Goal: Transaction & Acquisition: Purchase product/service

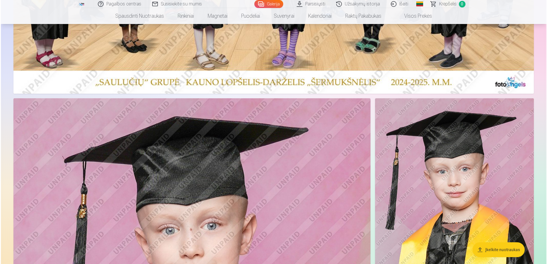
scroll to position [601, 0]
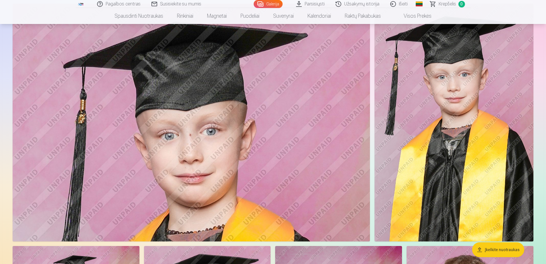
click at [311, 154] on img at bounding box center [191, 123] width 357 height 238
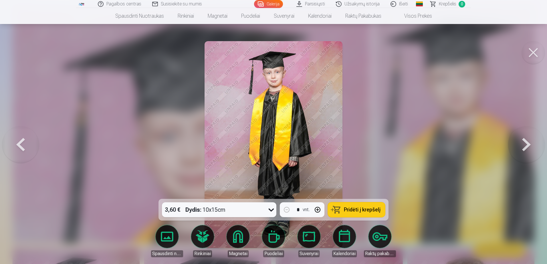
click at [368, 210] on span "Pridėti į krepšelį" at bounding box center [362, 210] width 37 height 5
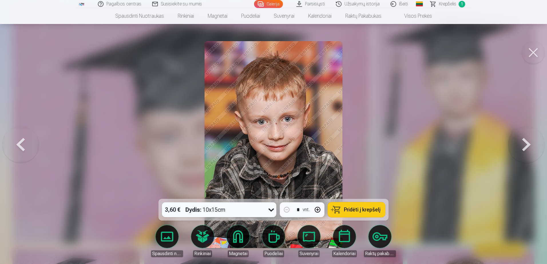
click at [352, 211] on span "Pridėti į krepšelį" at bounding box center [362, 210] width 37 height 5
click at [365, 216] on button "Pridėti į krepšelį" at bounding box center [356, 210] width 57 height 15
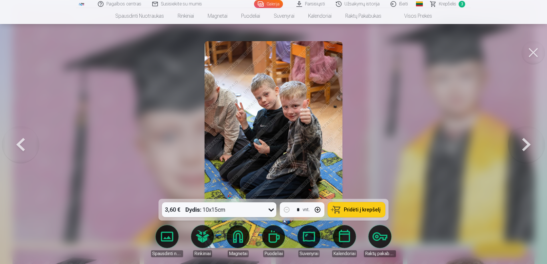
click at [366, 215] on button "Pridėti į krepšelį" at bounding box center [356, 210] width 57 height 15
click at [449, 4] on span "Krepšelis" at bounding box center [447, 4] width 17 height 7
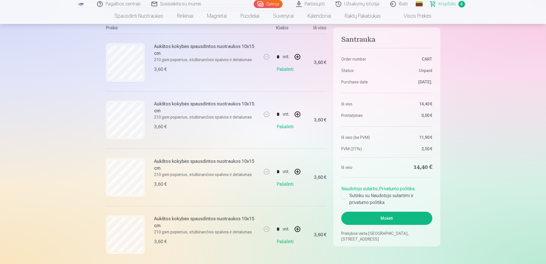
scroll to position [115, 0]
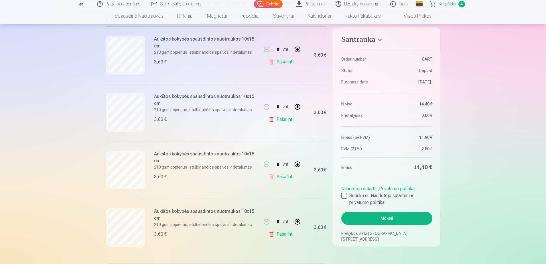
click at [278, 122] on link "Pašalinti" at bounding box center [282, 119] width 27 height 11
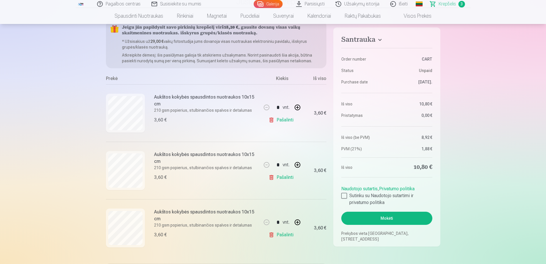
scroll to position [29, 0]
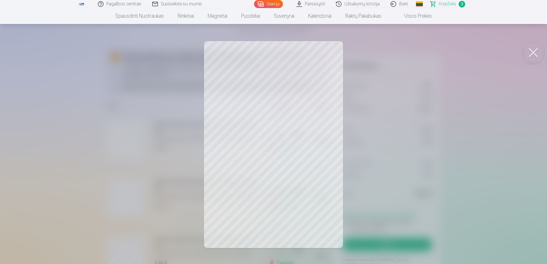
click at [536, 55] on button at bounding box center [533, 52] width 23 height 23
click at [540, 50] on button at bounding box center [533, 52] width 23 height 23
click at [530, 47] on button at bounding box center [533, 52] width 23 height 23
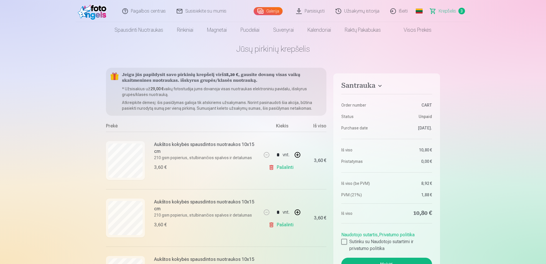
scroll to position [0, 0]
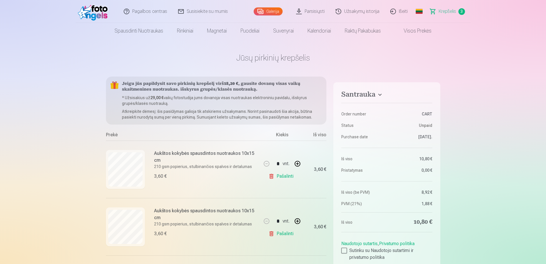
click at [267, 13] on link "Galerija" at bounding box center [268, 11] width 29 height 8
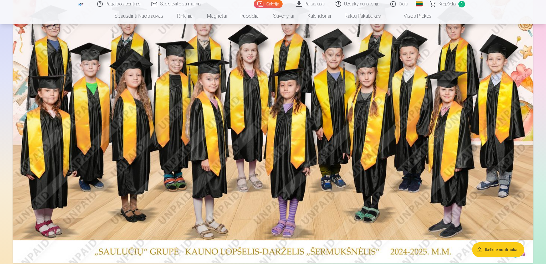
scroll to position [315, 0]
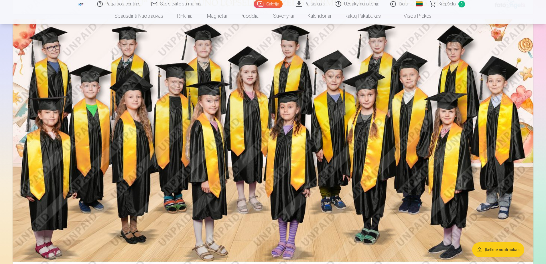
click at [299, 143] on img at bounding box center [273, 152] width 521 height 266
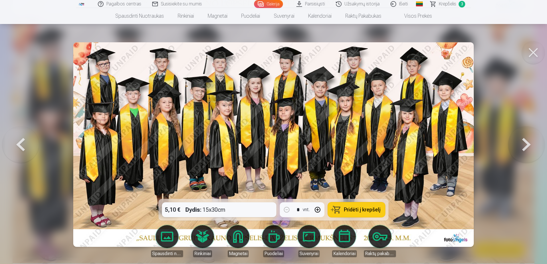
click at [362, 212] on span "Pridėti į krepšelį" at bounding box center [362, 210] width 37 height 5
click at [538, 35] on div at bounding box center [273, 132] width 547 height 264
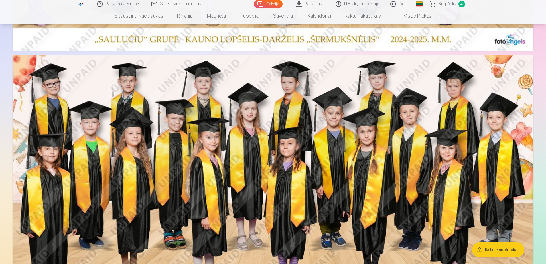
scroll to position [258, 0]
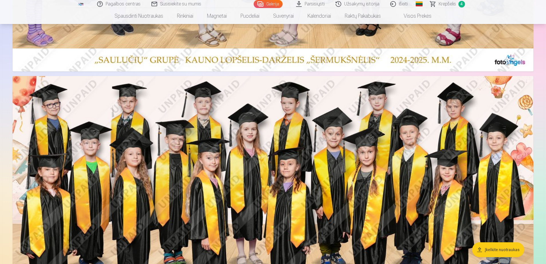
click at [454, 8] on nav "Spausdinti nuotraukas Aukštos kokybės spausdintos nuotraukos 210 gsm popierius,…" at bounding box center [273, 16] width 546 height 16
click at [453, 7] on span "Krepšelis" at bounding box center [447, 4] width 17 height 7
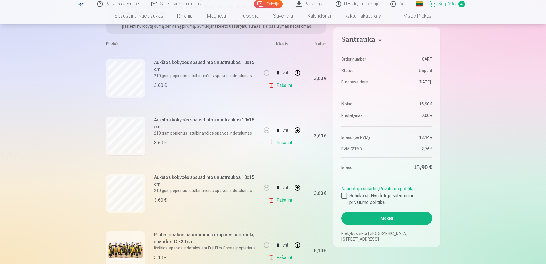
scroll to position [57, 0]
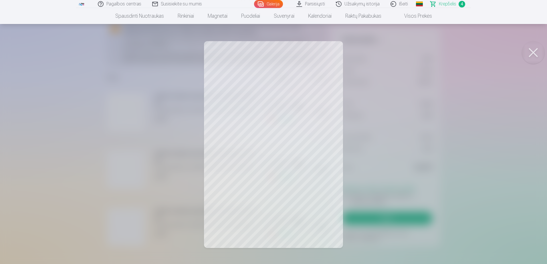
click at [530, 53] on button at bounding box center [533, 52] width 23 height 23
click at [535, 50] on button at bounding box center [533, 52] width 23 height 23
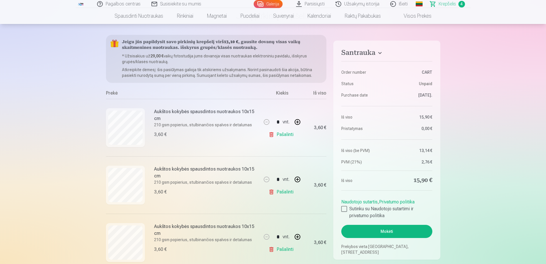
scroll to position [0, 0]
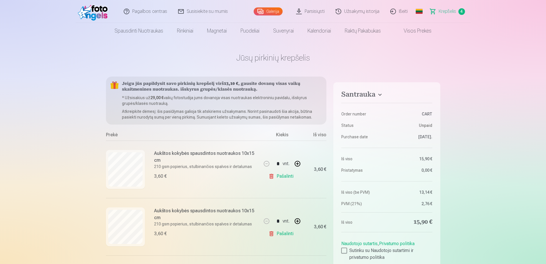
click at [269, 16] on div "Galerija" at bounding box center [269, 11] width 31 height 23
click at [269, 13] on link "Galerija" at bounding box center [268, 11] width 29 height 8
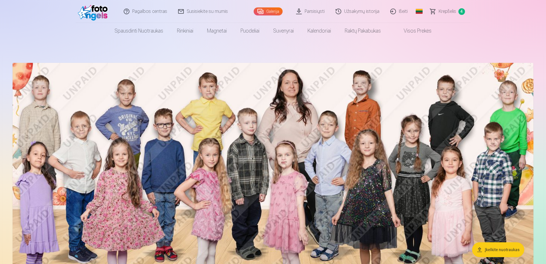
click at [214, 115] on img at bounding box center [273, 196] width 521 height 266
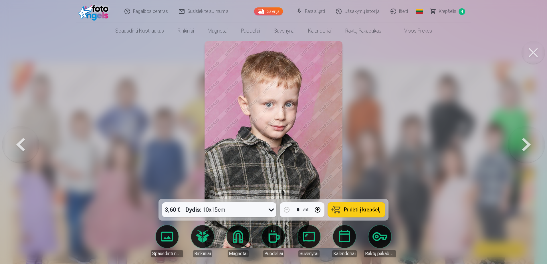
click at [537, 53] on button at bounding box center [533, 52] width 23 height 23
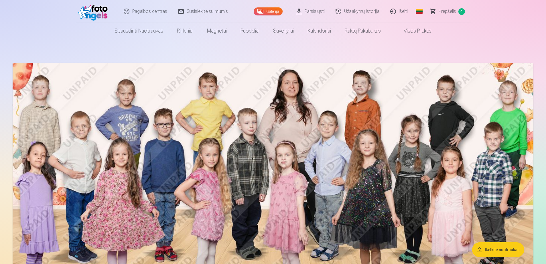
click at [441, 15] on link "Krepšelis 4" at bounding box center [448, 11] width 46 height 23
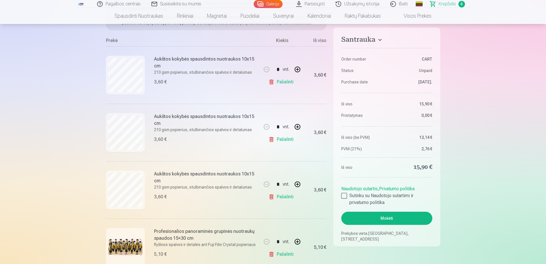
scroll to position [115, 0]
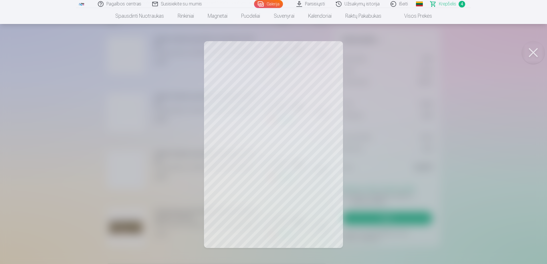
click at [536, 54] on button at bounding box center [533, 52] width 23 height 23
click at [533, 54] on button at bounding box center [533, 52] width 23 height 23
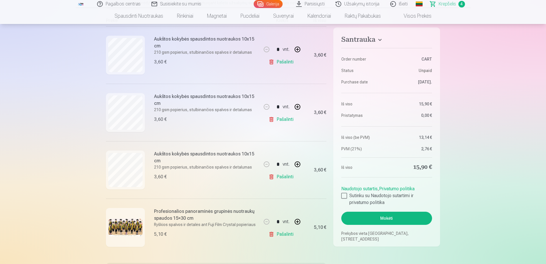
click at [118, 225] on img at bounding box center [125, 227] width 34 height 17
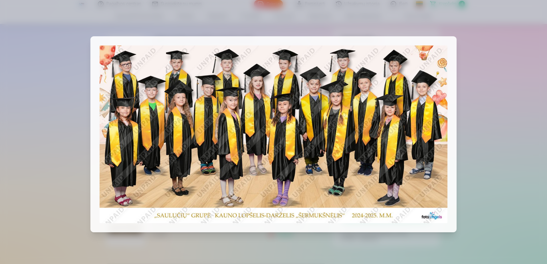
click at [522, 64] on div at bounding box center [273, 132] width 547 height 264
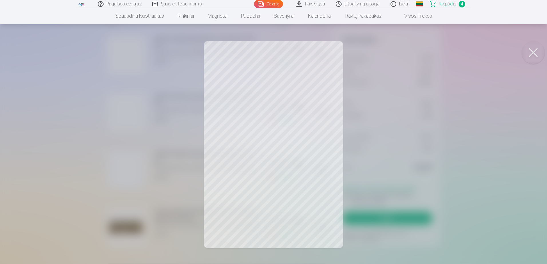
click at [534, 51] on button at bounding box center [533, 52] width 23 height 23
click at [534, 54] on button at bounding box center [533, 52] width 23 height 23
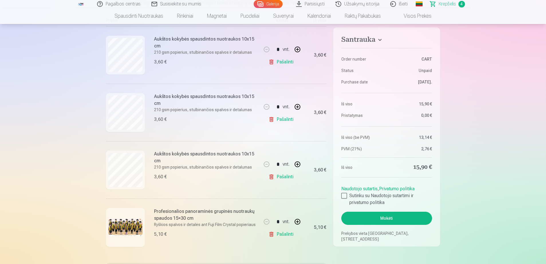
drag, startPoint x: 403, startPoint y: 221, endPoint x: 429, endPoint y: 187, distance: 42.5
click at [429, 187] on aside "Santrauka Order number CART Status Unpaid Purchase date [DATE]. Iš viso 15,90 €…" at bounding box center [386, 137] width 107 height 220
click at [341, 195] on aside "Santrauka Order number CART Status Unpaid Purchase date [DATE]. Iš viso 15,90 €…" at bounding box center [386, 137] width 107 height 220
click at [346, 194] on div at bounding box center [344, 196] width 6 height 6
click at [361, 216] on button "Mokėti" at bounding box center [386, 218] width 91 height 13
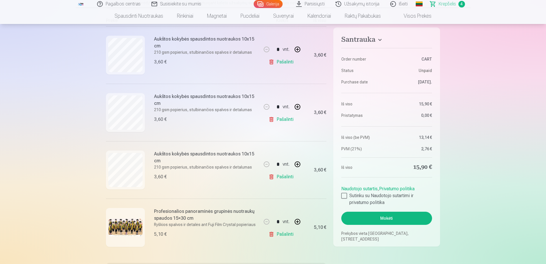
scroll to position [296, 0]
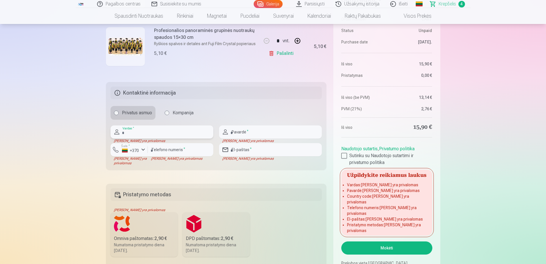
click at [183, 133] on input "text" at bounding box center [161, 132] width 103 height 13
type input "********"
type input "**********"
type input "*********"
type input "**********"
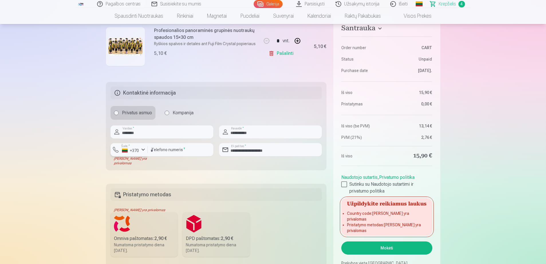
click at [135, 153] on div "+370" at bounding box center [130, 151] width 17 height 6
click at [131, 162] on div "+370" at bounding box center [132, 163] width 11 height 7
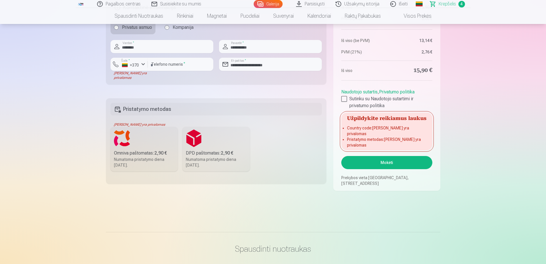
scroll to position [382, 0]
click at [144, 161] on div "Numatoma pristatymo diena [DATE]." at bounding box center [144, 162] width 61 height 11
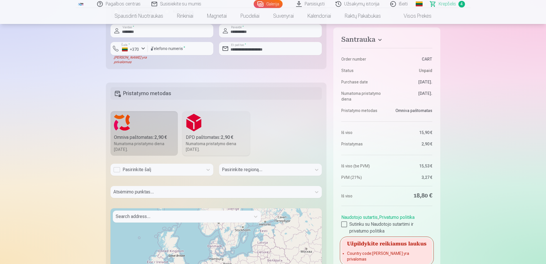
scroll to position [410, 0]
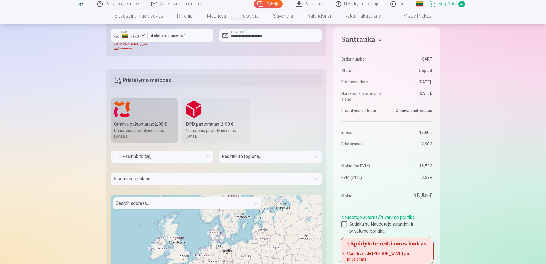
click at [164, 152] on div "Pasirinkite šalį" at bounding box center [156, 157] width 92 height 12
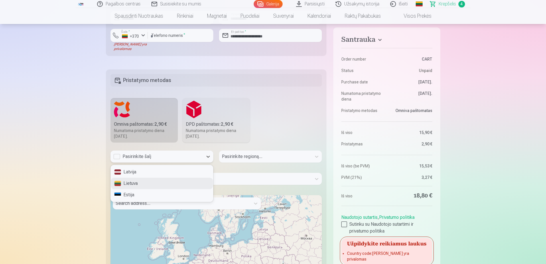
click at [143, 187] on div "Lietuva" at bounding box center [162, 183] width 102 height 11
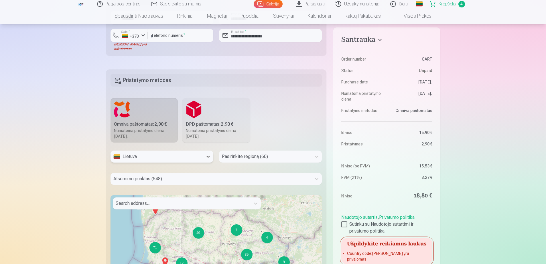
click at [264, 155] on div at bounding box center [265, 157] width 87 height 8
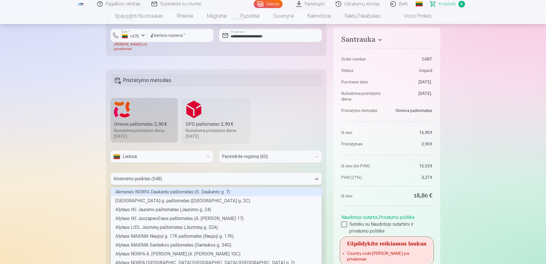
click at [153, 183] on div "548 results available. Use Up and Down to choose options, press Enter to select…" at bounding box center [216, 179] width 212 height 12
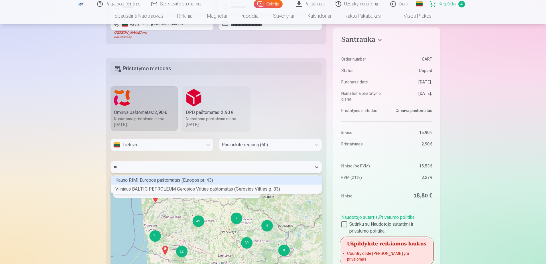
scroll to position [0, 0]
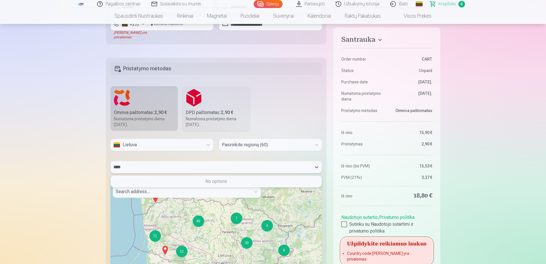
type input "***"
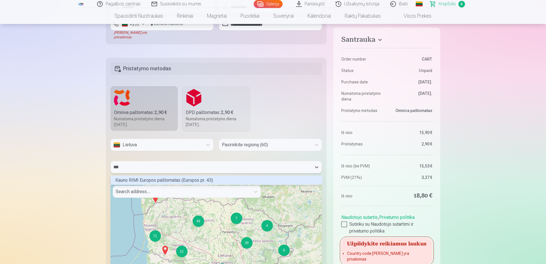
scroll to position [7, 209]
click at [158, 178] on div "Kauno RIMI Europos paštomatas (Europos pr. 43)" at bounding box center [217, 180] width 212 height 9
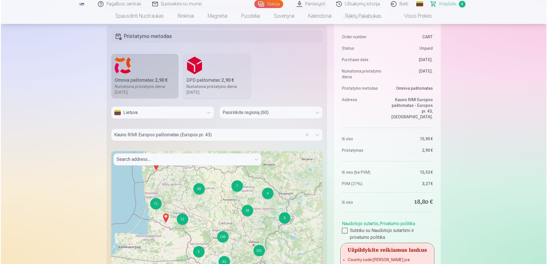
scroll to position [508, 0]
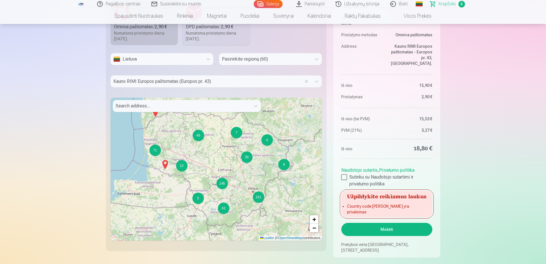
click at [383, 235] on button "Mokėti" at bounding box center [386, 229] width 91 height 13
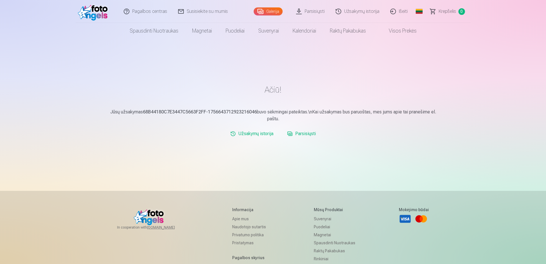
click at [439, 14] on span "Krepšelis" at bounding box center [447, 11] width 17 height 7
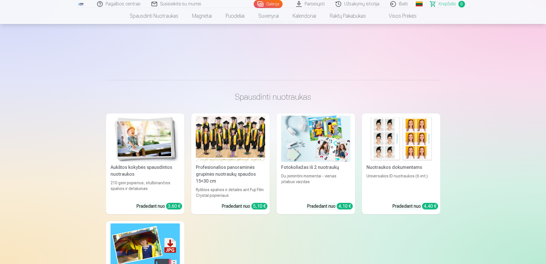
scroll to position [172, 0]
